Goal: Information Seeking & Learning: Learn about a topic

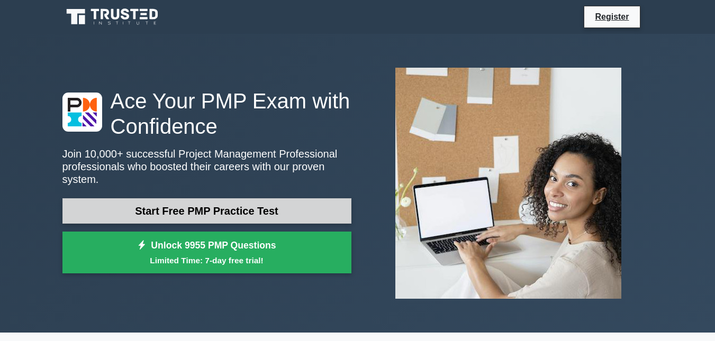
click at [209, 203] on link "Start Free PMP Practice Test" at bounding box center [206, 210] width 289 height 25
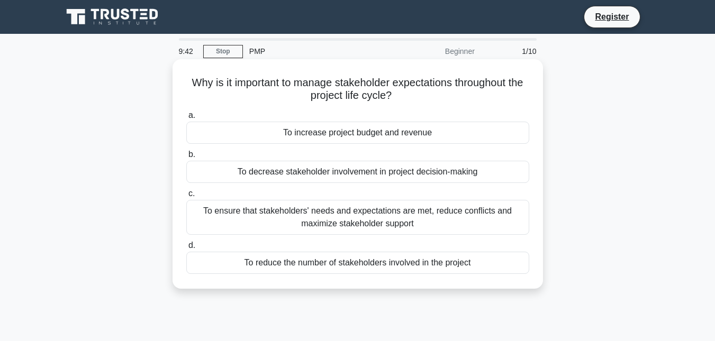
click at [337, 229] on div "To ensure that stakeholders' needs and expectations are met, reduce conflicts a…" at bounding box center [357, 217] width 343 height 35
click at [186, 197] on input "c. To ensure that stakeholders' needs and expectations are met, reduce conflict…" at bounding box center [186, 193] width 0 height 7
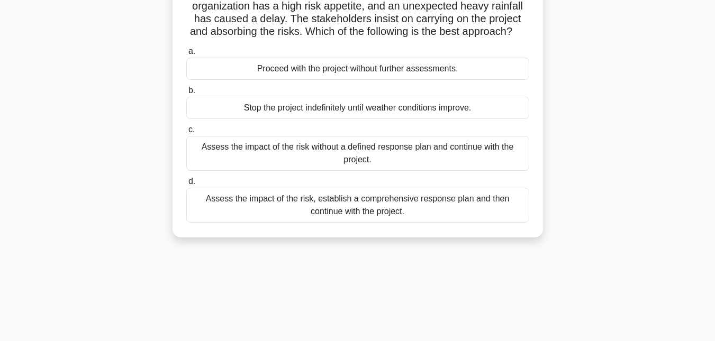
scroll to position [95, 0]
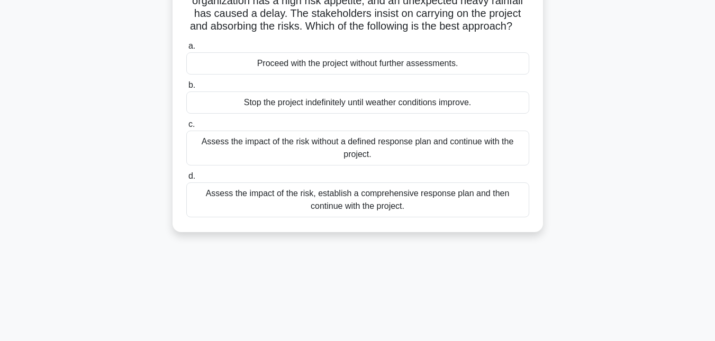
click at [436, 217] on div "Assess the impact of the risk, establish a comprehensive response plan and then…" at bounding box center [357, 200] width 343 height 35
click at [186, 180] on input "d. Assess the impact of the risk, establish a comprehensive response plan and t…" at bounding box center [186, 176] width 0 height 7
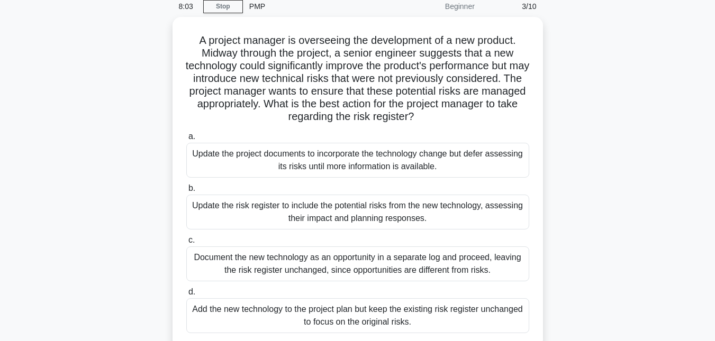
scroll to position [44, 0]
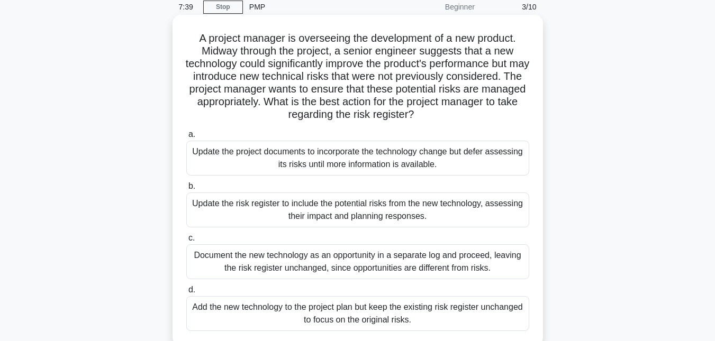
click at [390, 216] on div "Update the risk register to include the potential risks from the new technology…" at bounding box center [357, 210] width 343 height 35
click at [186, 190] on input "b. Update the risk register to include the potential risks from the new technol…" at bounding box center [186, 186] width 0 height 7
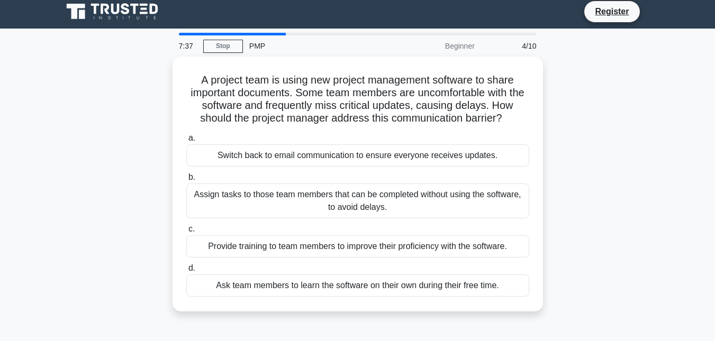
scroll to position [0, 0]
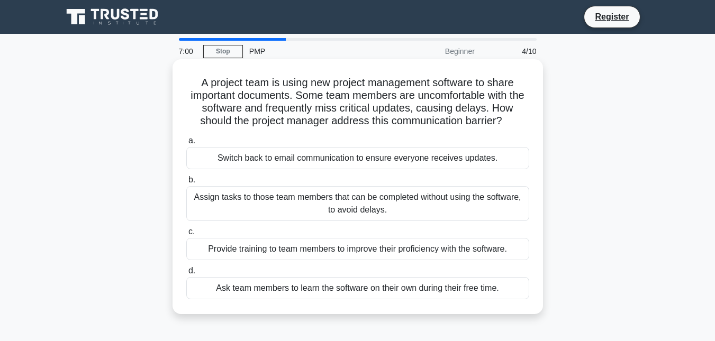
click at [389, 247] on div "Provide training to team members to improve their proficiency with the software." at bounding box center [357, 249] width 343 height 22
click at [186, 235] on input "c. Provide training to team members to improve their proficiency with the softw…" at bounding box center [186, 232] width 0 height 7
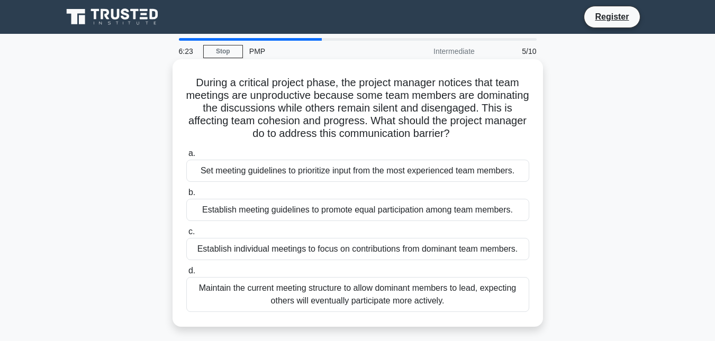
click at [368, 208] on div "Establish meeting guidelines to promote equal participation among team members." at bounding box center [357, 210] width 343 height 22
click at [186, 196] on input "b. Establish meeting guidelines to promote equal participation among team membe…" at bounding box center [186, 192] width 0 height 7
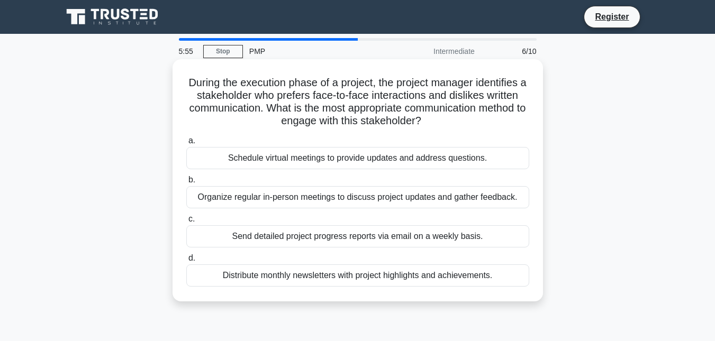
click at [410, 207] on div "Organize regular in-person meetings to discuss project updates and gather feedb…" at bounding box center [357, 197] width 343 height 22
click at [186, 184] on input "b. Organize regular in-person meetings to discuss project updates and gather fe…" at bounding box center [186, 180] width 0 height 7
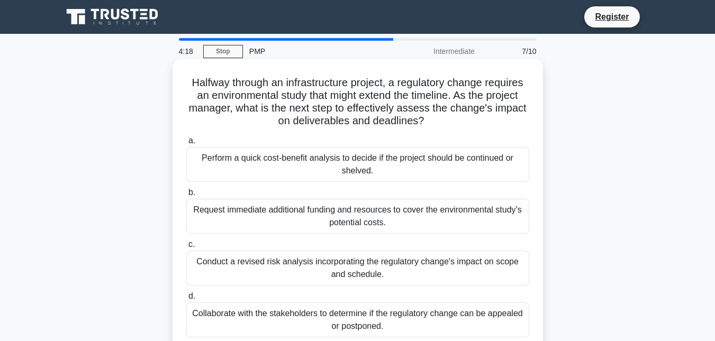
click at [395, 272] on div "Conduct a revised risk analysis incorporating the regulatory change's impact on…" at bounding box center [357, 268] width 343 height 35
click at [186, 248] on input "c. Conduct a revised risk analysis incorporating the regulatory change's impact…" at bounding box center [186, 244] width 0 height 7
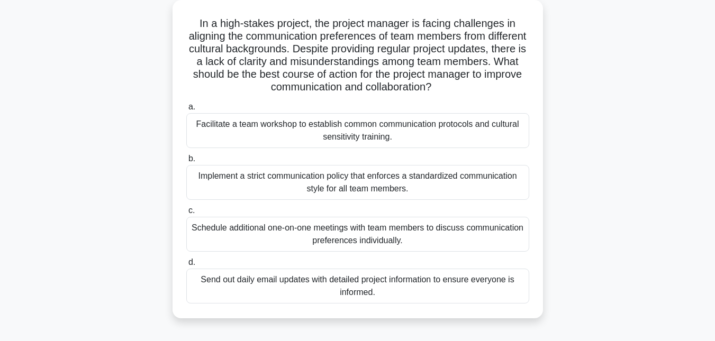
scroll to position [62, 0]
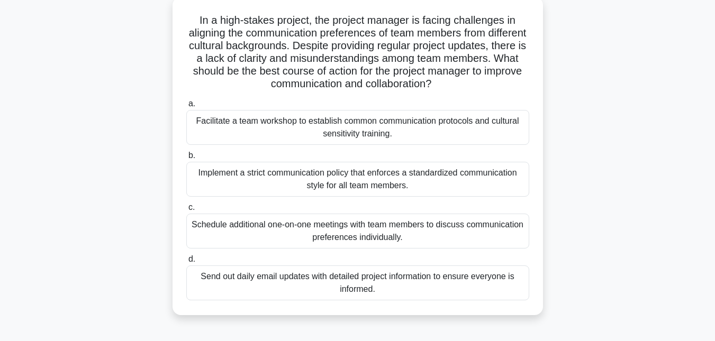
click at [362, 227] on div "Schedule additional one-on-one meetings with team members to discuss communicat…" at bounding box center [357, 231] width 343 height 35
click at [186, 211] on input "c. Schedule additional one-on-one meetings with team members to discuss communi…" at bounding box center [186, 207] width 0 height 7
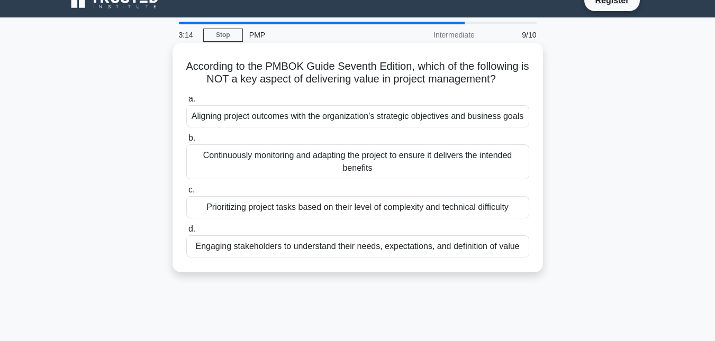
scroll to position [0, 0]
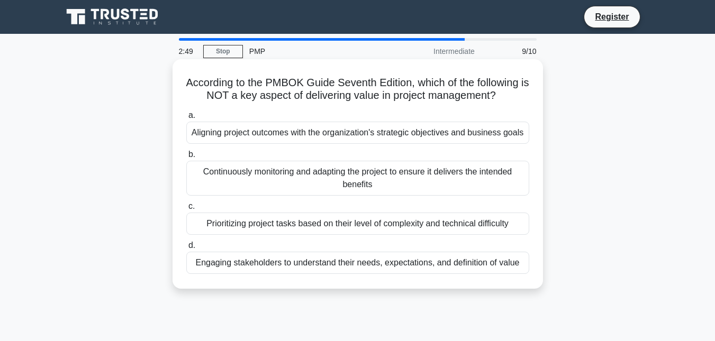
click at [370, 227] on div "Prioritizing project tasks based on their level of complexity and technical dif…" at bounding box center [357, 224] width 343 height 22
click at [186, 210] on input "c. Prioritizing project tasks based on their level of complexity and technical …" at bounding box center [186, 206] width 0 height 7
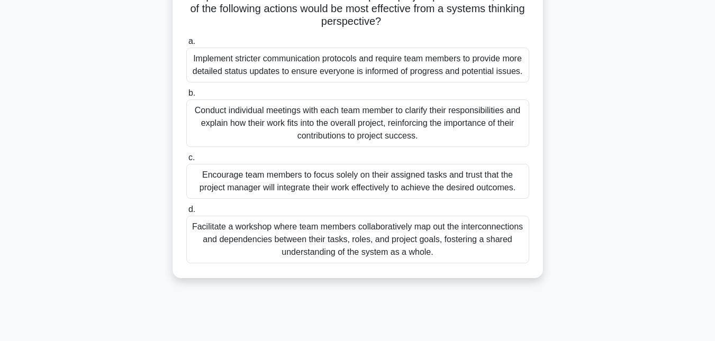
scroll to position [141, 0]
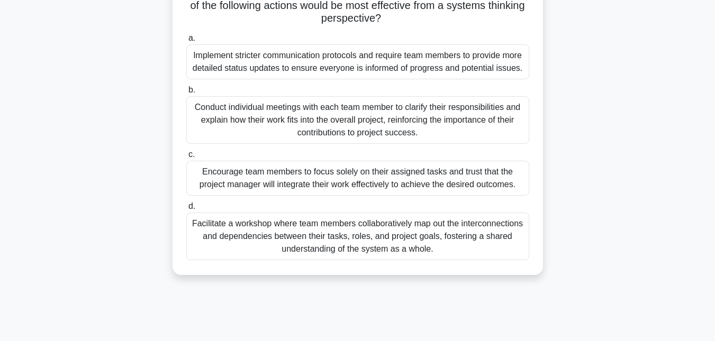
click at [450, 243] on div "Facilitate a workshop where team members collaboratively map out the interconne…" at bounding box center [357, 237] width 343 height 48
click at [186, 210] on input "d. Facilitate a workshop where team members collaboratively map out the interco…" at bounding box center [186, 206] width 0 height 7
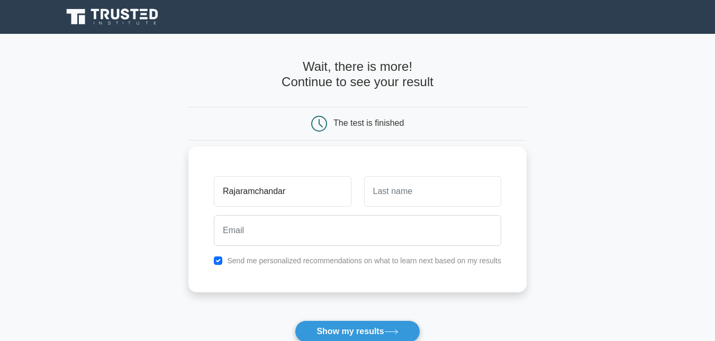
type input "Rajaramchandar"
type input "Rangarajan"
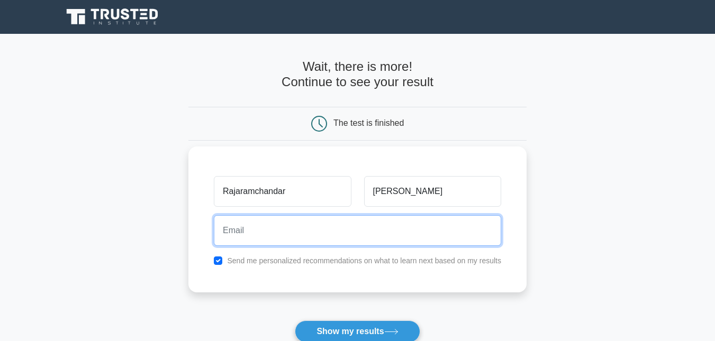
click at [383, 229] on input "email" at bounding box center [357, 230] width 287 height 31
type input "rajaramchandar@gmail.com"
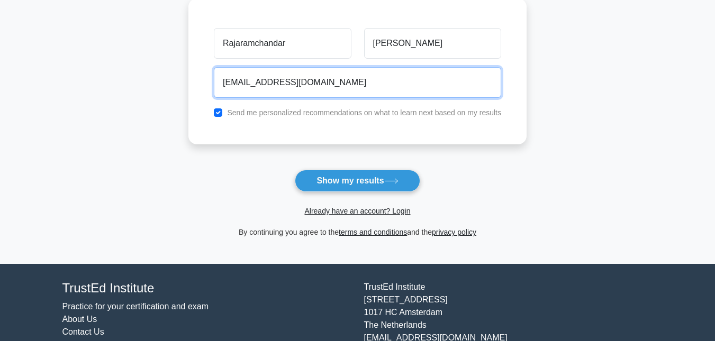
scroll to position [157, 0]
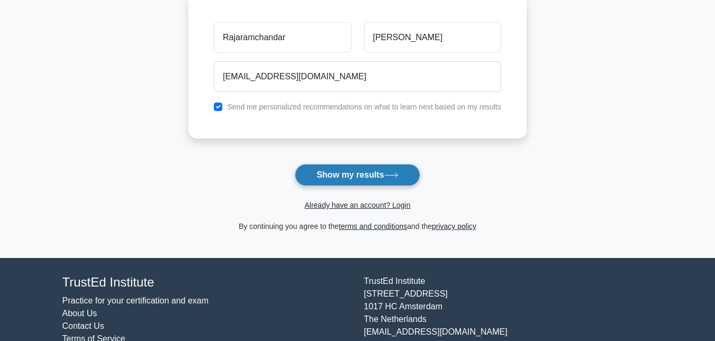
click at [373, 177] on button "Show my results" at bounding box center [357, 175] width 125 height 22
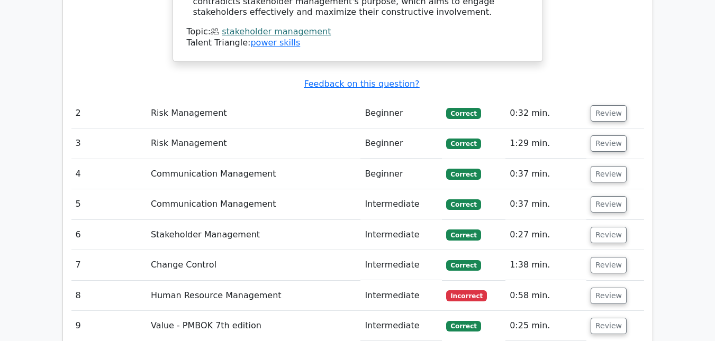
scroll to position [1319, 0]
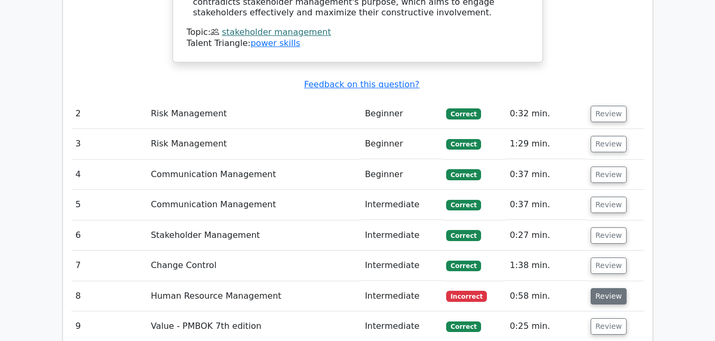
click at [609, 288] on button "Review" at bounding box center [608, 296] width 36 height 16
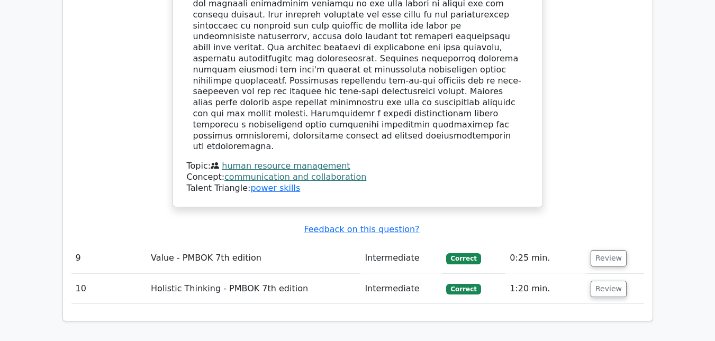
scroll to position [1980, 0]
click at [598, 280] on button "Review" at bounding box center [608, 288] width 36 height 16
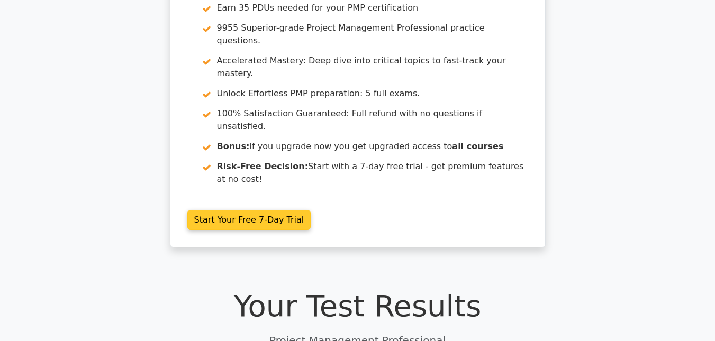
scroll to position [73, 0]
